Goal: Find specific page/section: Find specific page/section

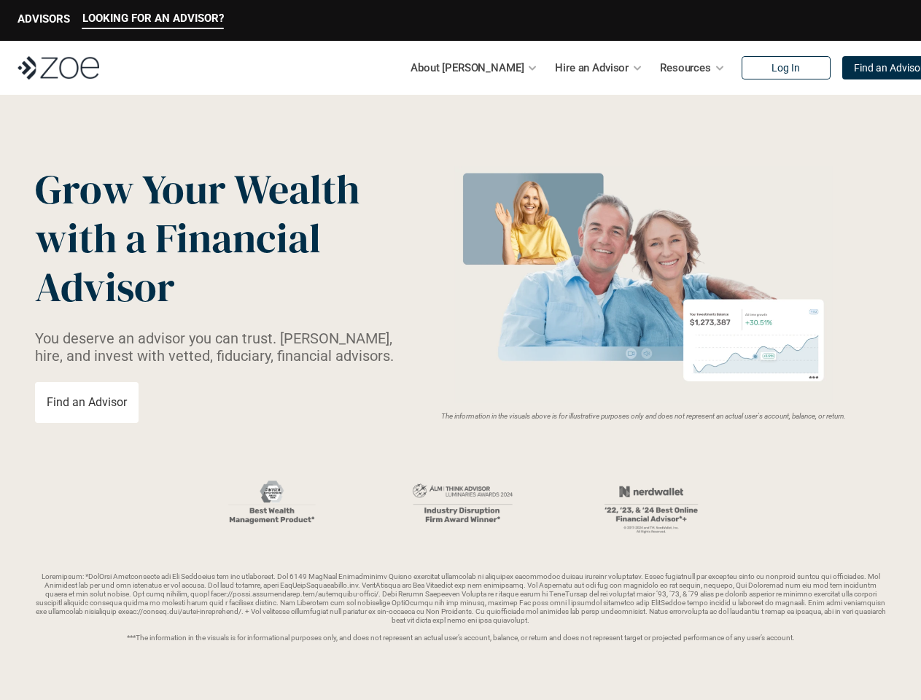
click at [460, 350] on img at bounding box center [643, 284] width 389 height 237
click at [152, 20] on p "LOOKING FOR AN ADVISOR?" at bounding box center [152, 18] width 141 height 13
click at [44, 20] on p "ADVISORS" at bounding box center [43, 18] width 52 height 13
